Goal: Task Accomplishment & Management: Use online tool/utility

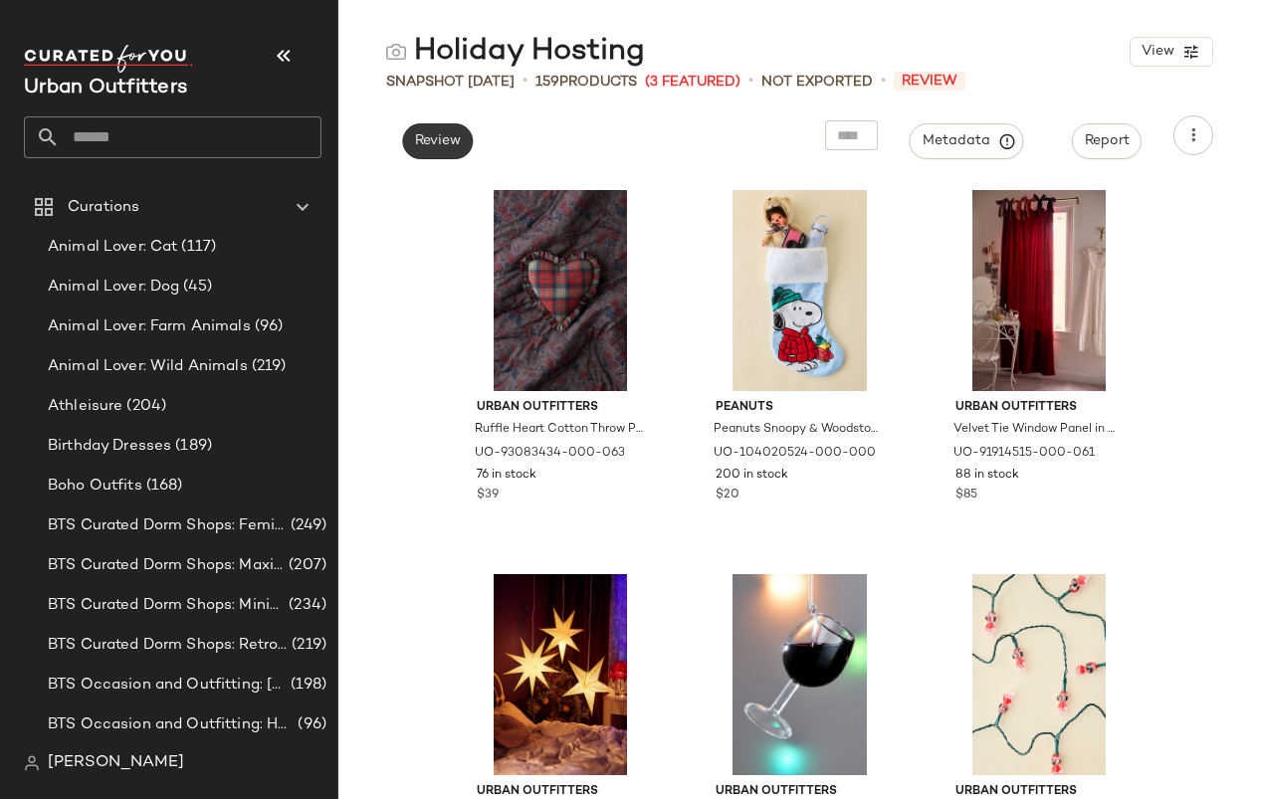
click at [456, 144] on span "Review" at bounding box center [437, 141] width 47 height 16
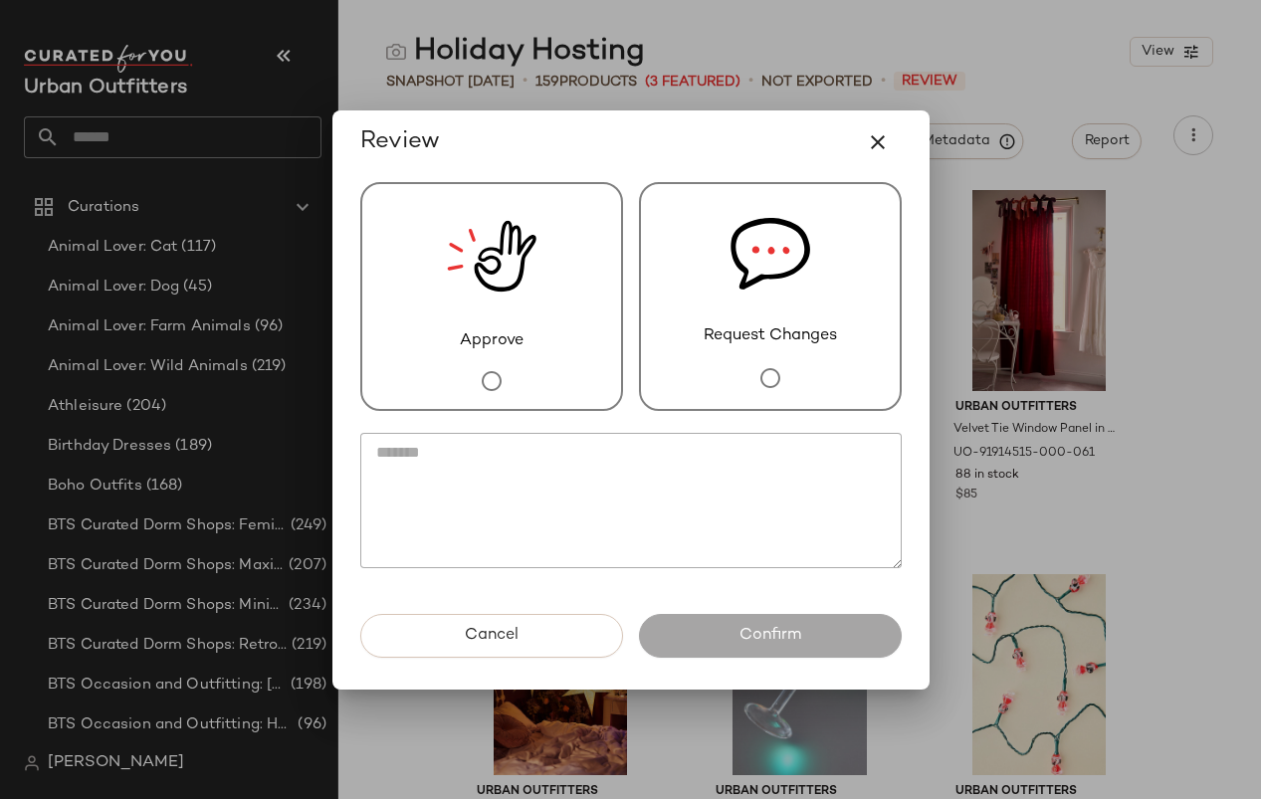
click at [787, 333] on span "Request Changes" at bounding box center [769, 336] width 133 height 24
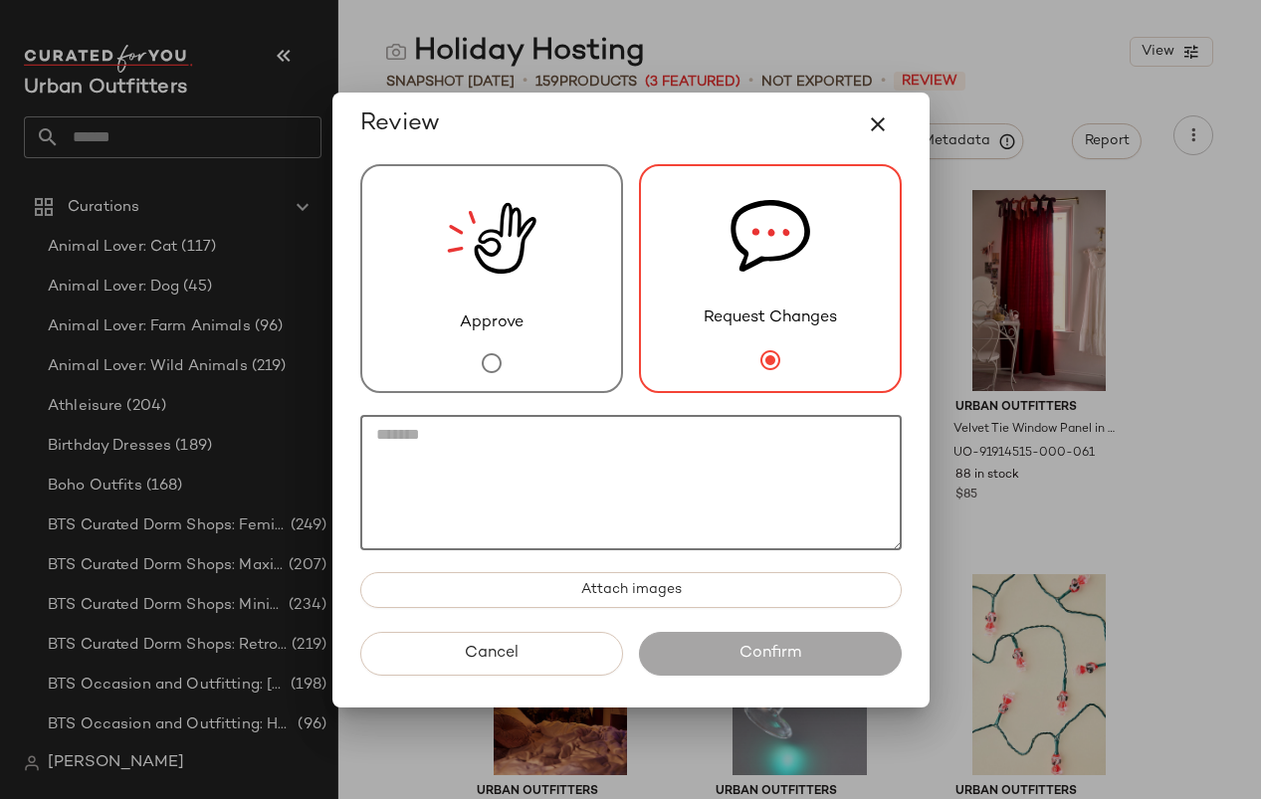
click at [667, 523] on textarea at bounding box center [630, 482] width 541 height 135
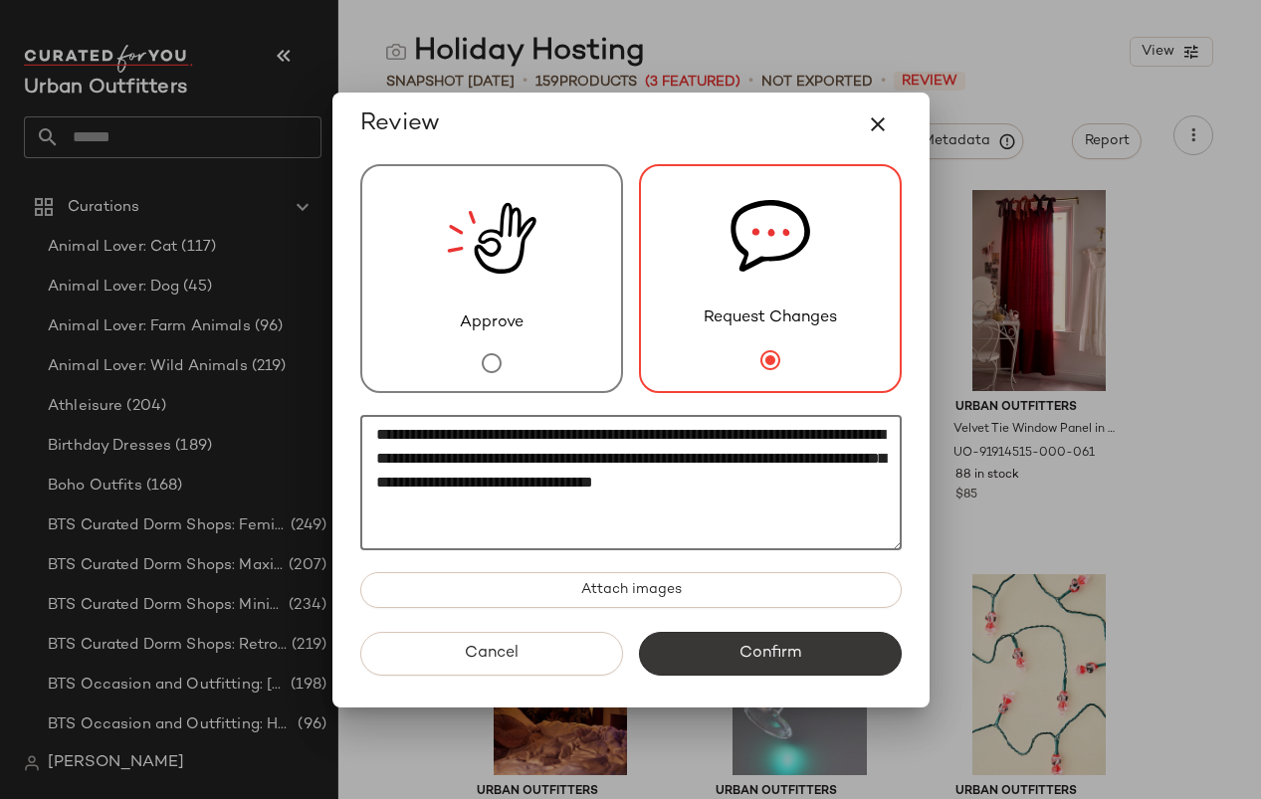
type textarea "**********"
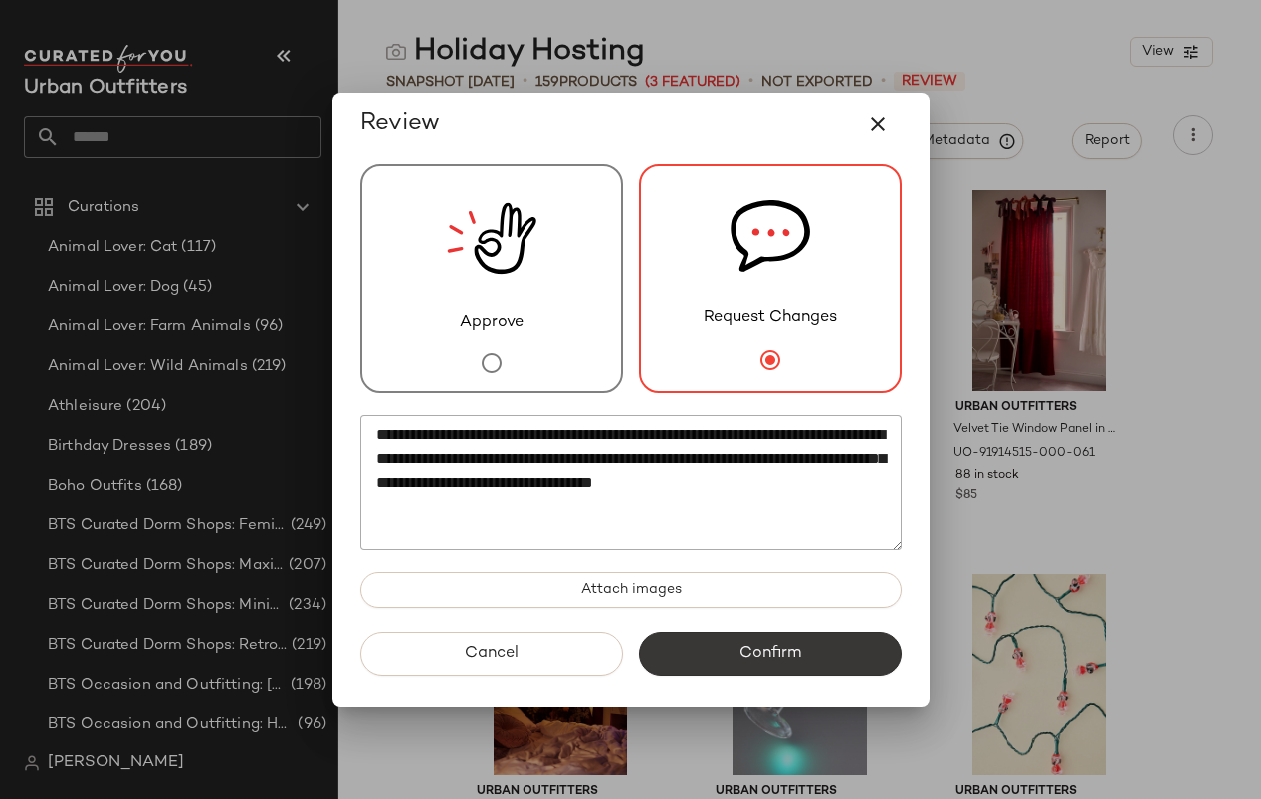
click at [687, 668] on button "Confirm" at bounding box center [770, 654] width 263 height 44
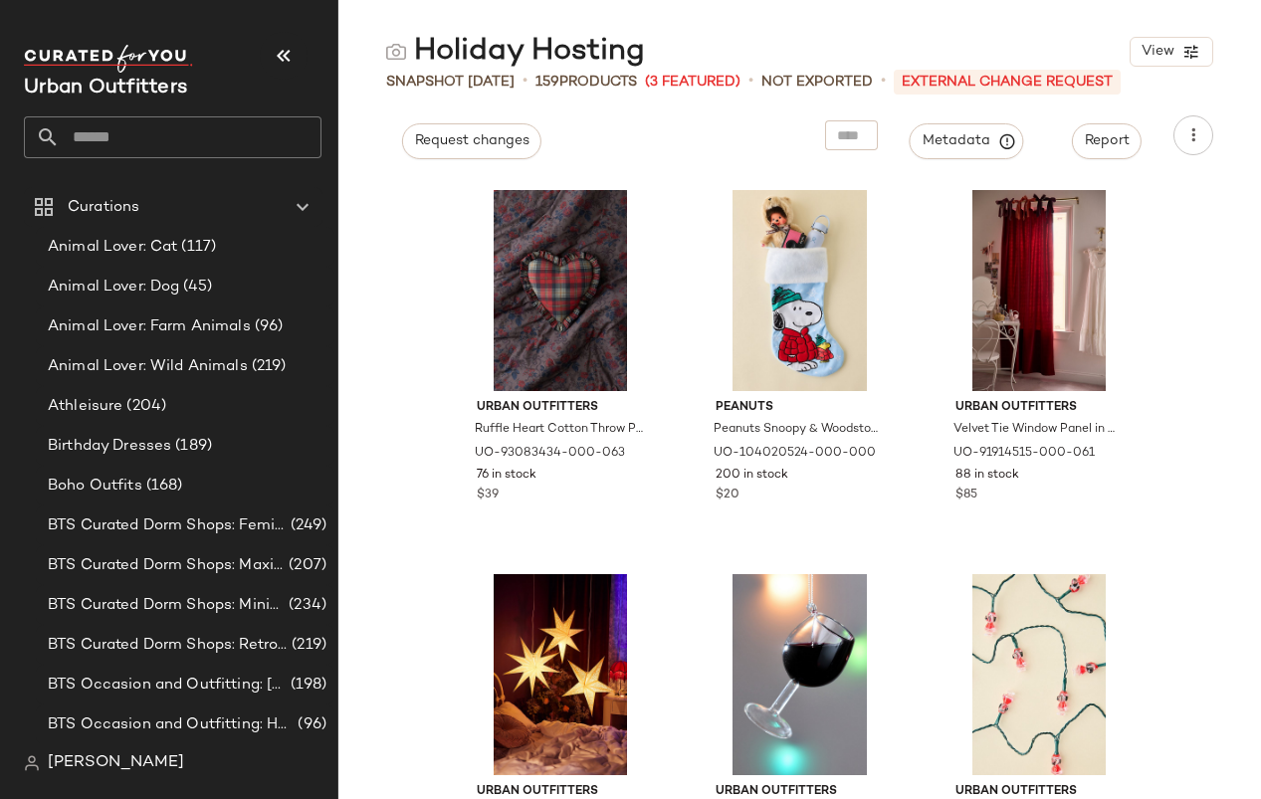
scroll to position [35, 0]
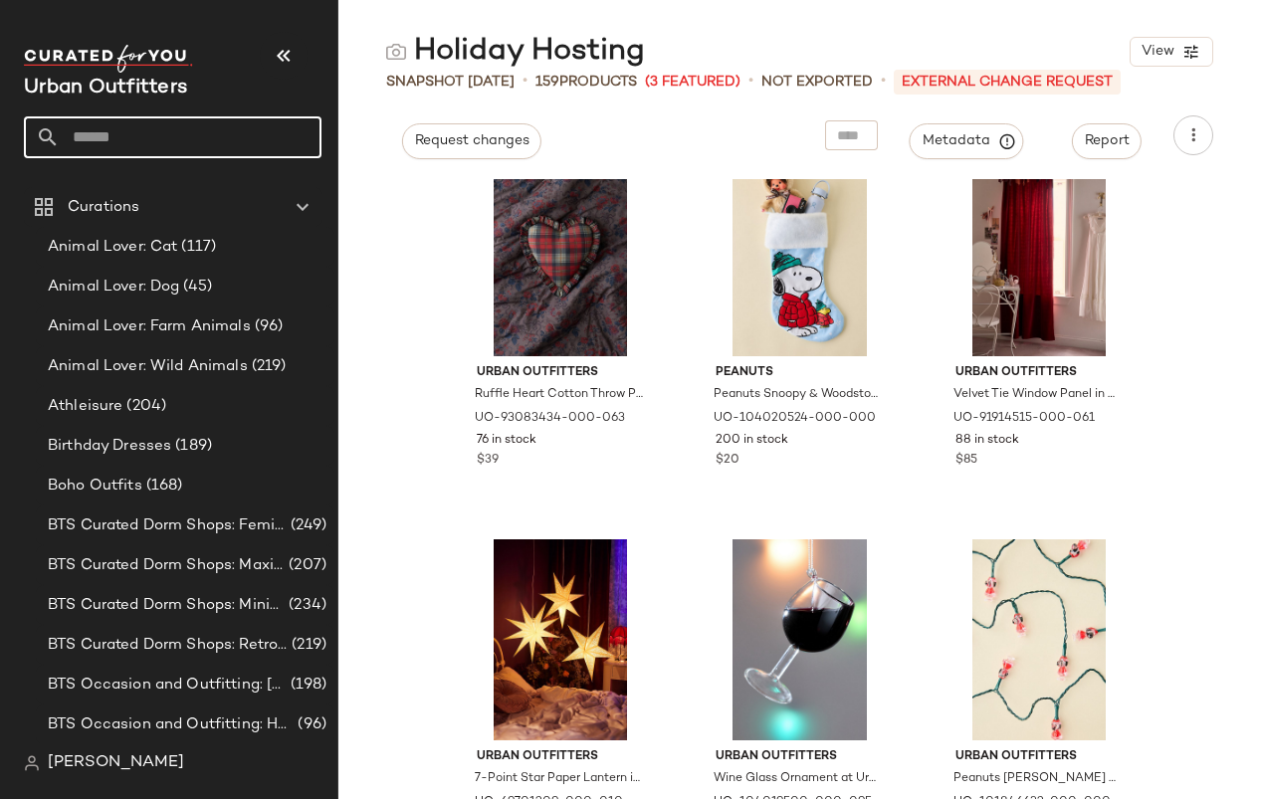
click at [137, 147] on input "text" at bounding box center [191, 137] width 262 height 42
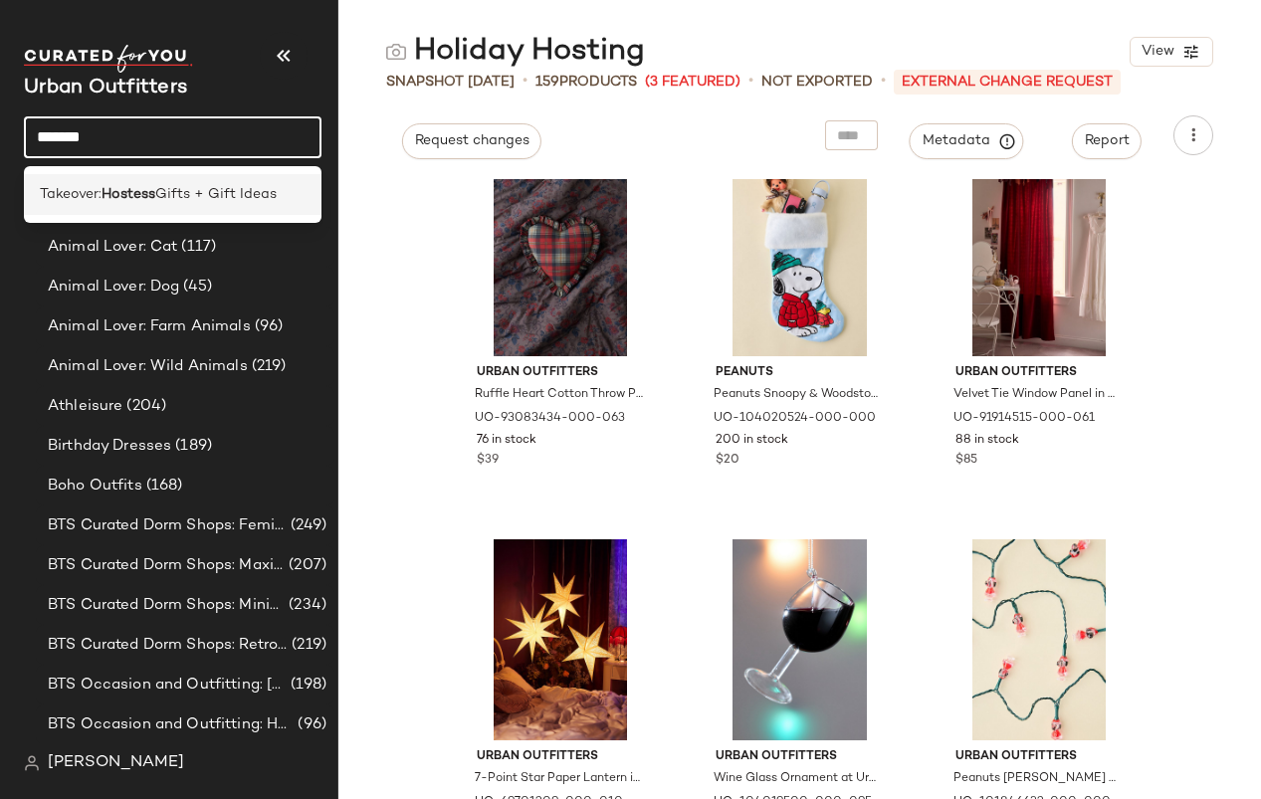
type input "*******"
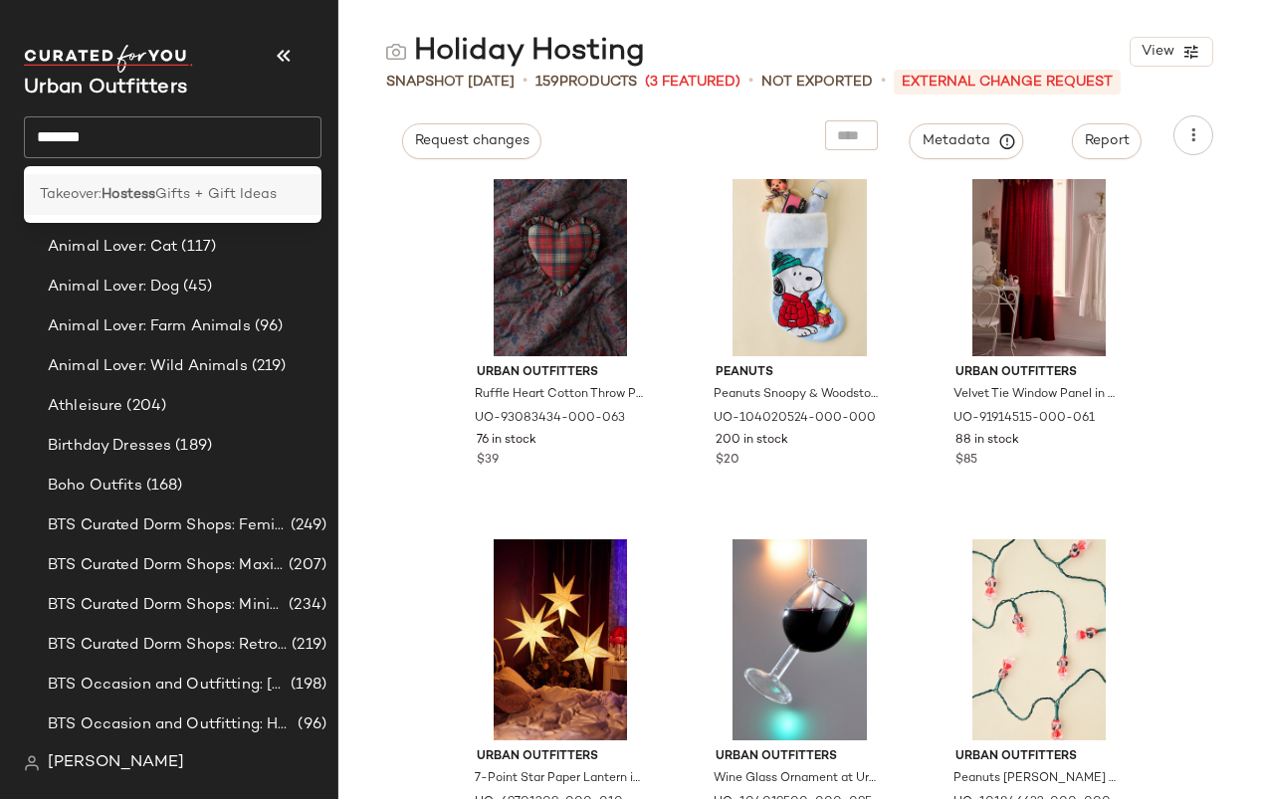
click at [178, 181] on div "Takeover: Hostess Gifts + Gift Ideas" at bounding box center [172, 194] width 297 height 41
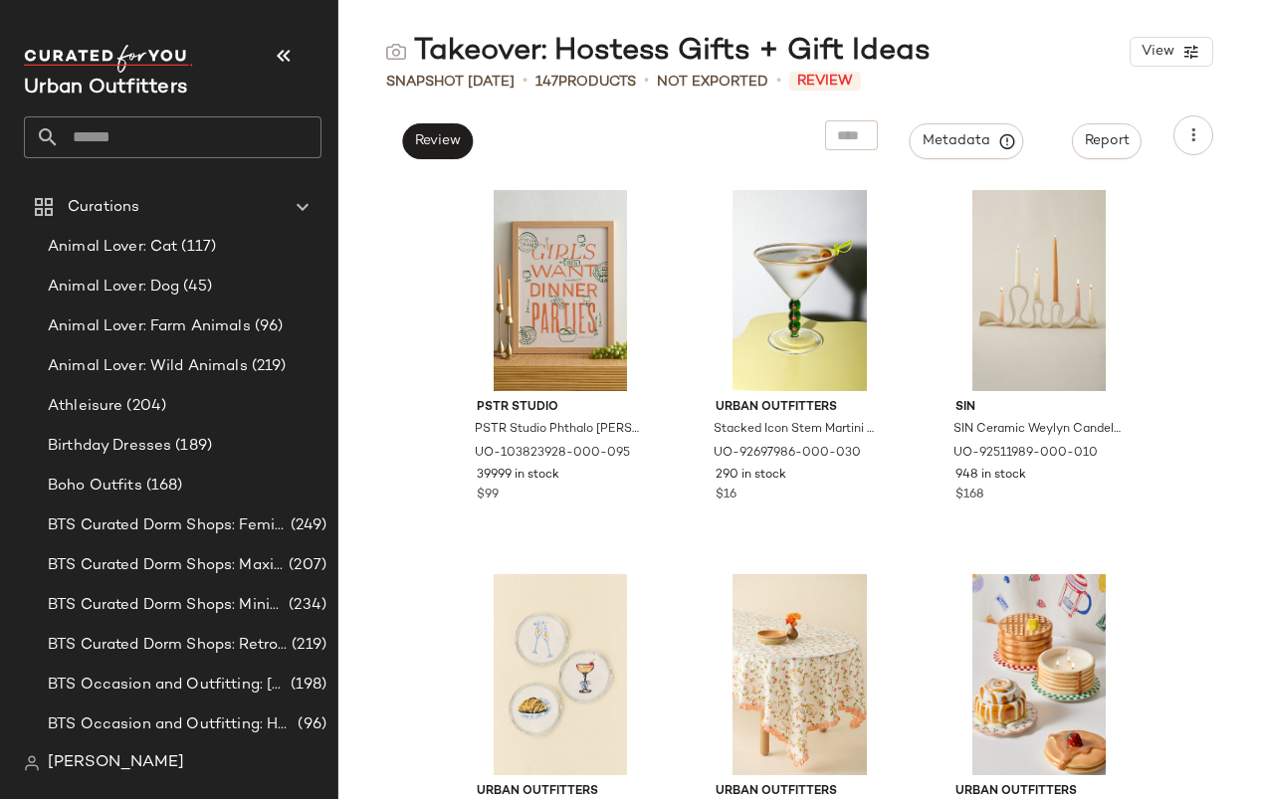
click at [441, 118] on div "Review" at bounding box center [437, 135] width 102 height 40
click at [450, 125] on button "Review" at bounding box center [437, 141] width 71 height 36
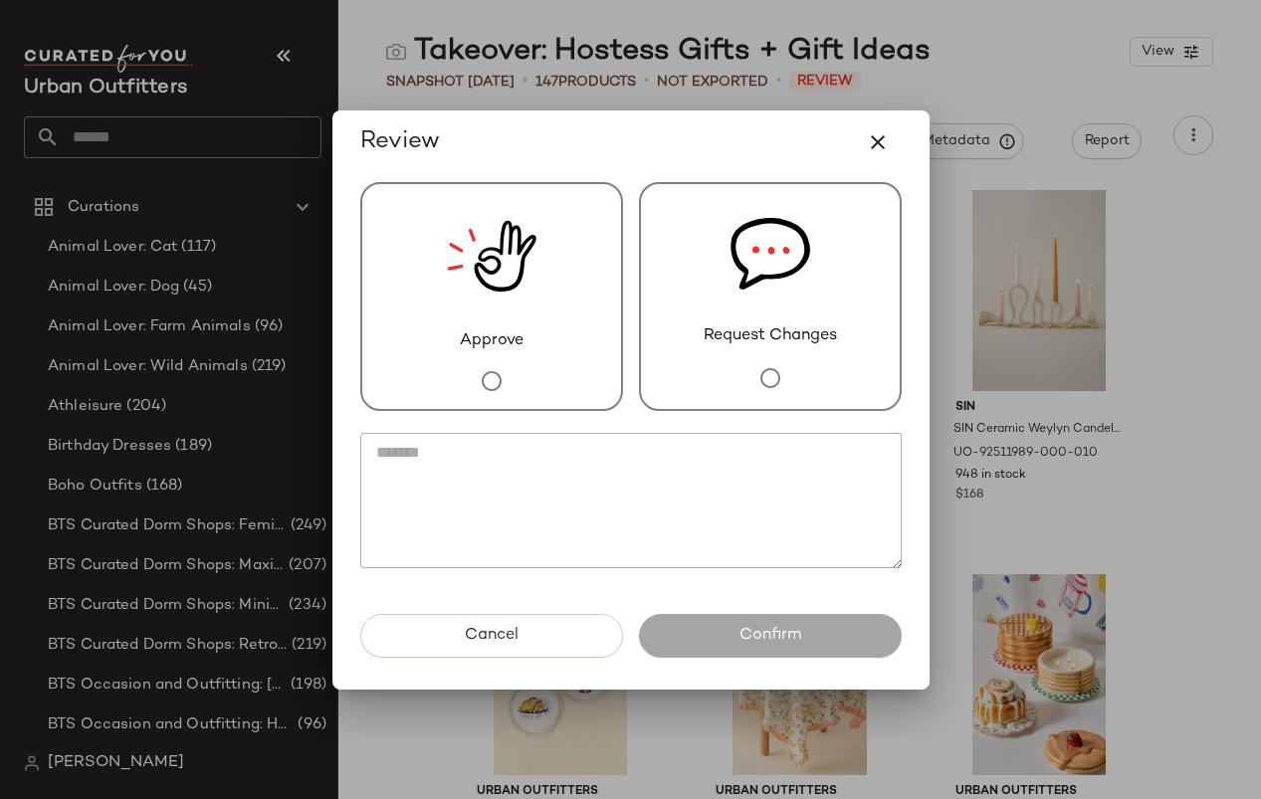
click at [557, 300] on div "Approve" at bounding box center [491, 296] width 263 height 229
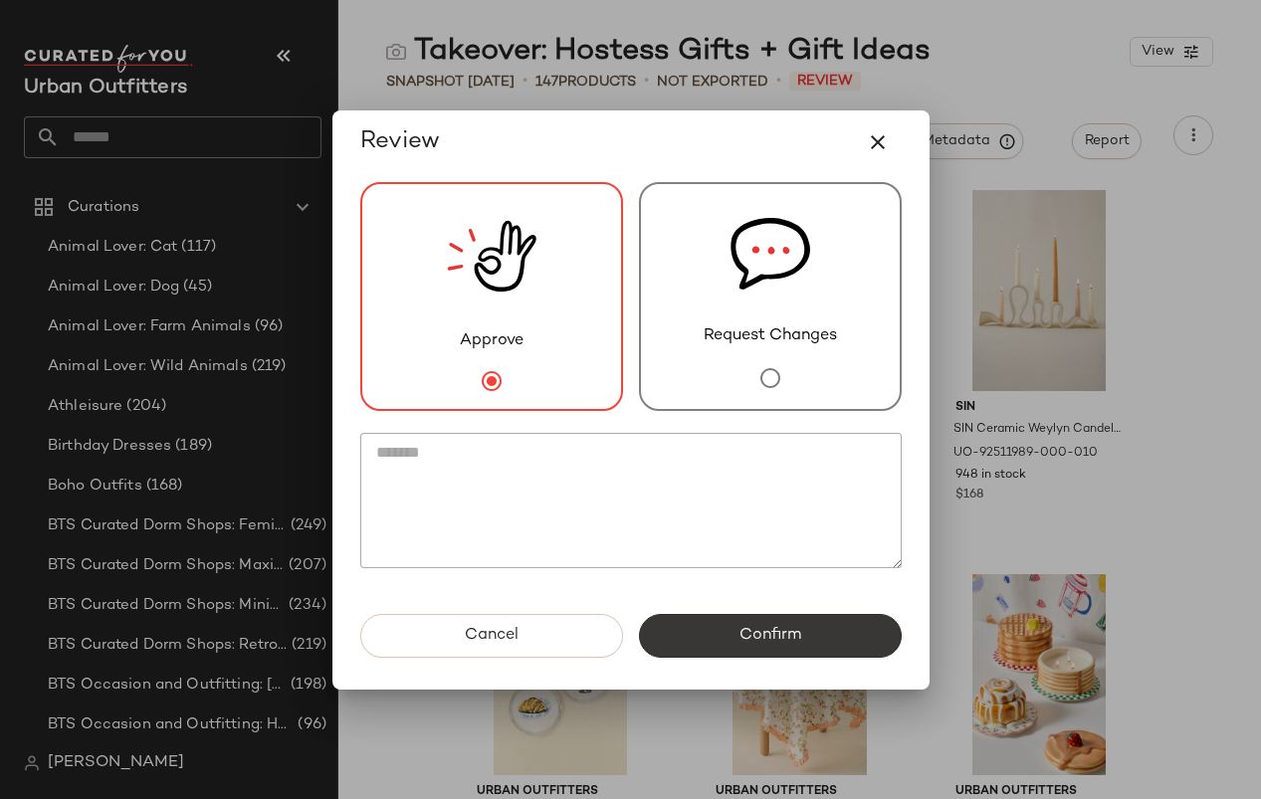
click at [776, 640] on span "Confirm" at bounding box center [769, 635] width 63 height 19
